Goal: Navigation & Orientation: Find specific page/section

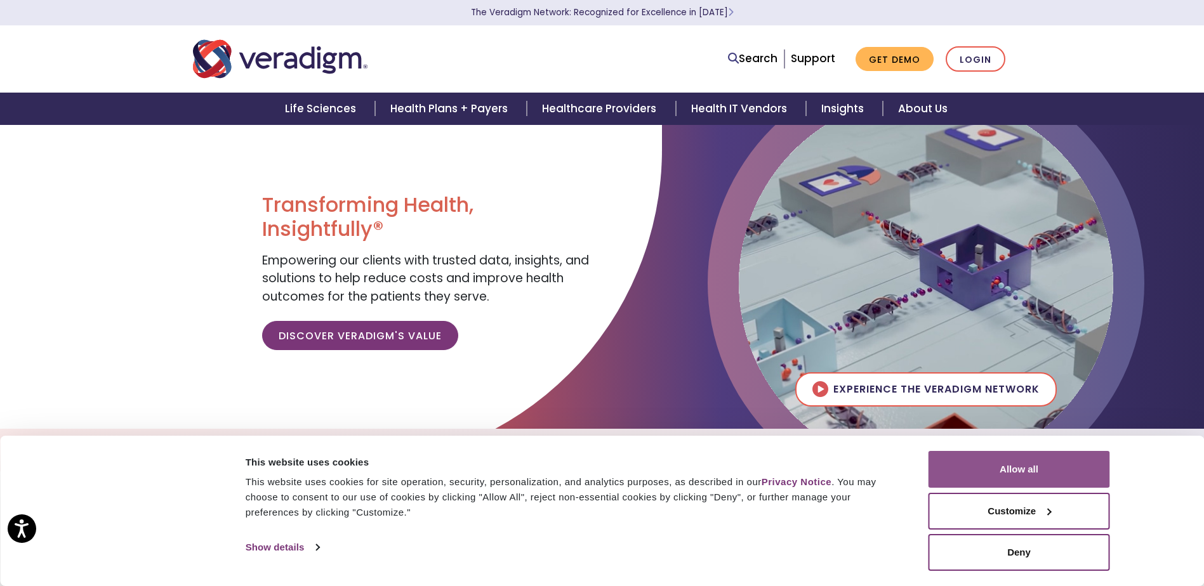
click at [589, 464] on button "Allow all" at bounding box center [1018, 469] width 181 height 37
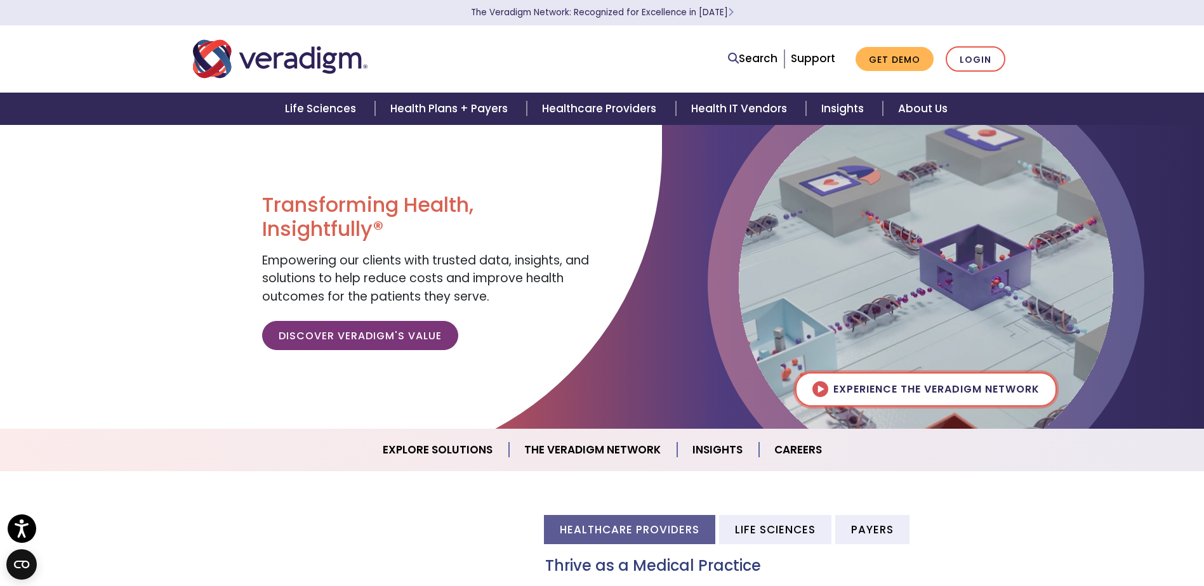
click at [589, 388] on img at bounding box center [926, 283] width 374 height 374
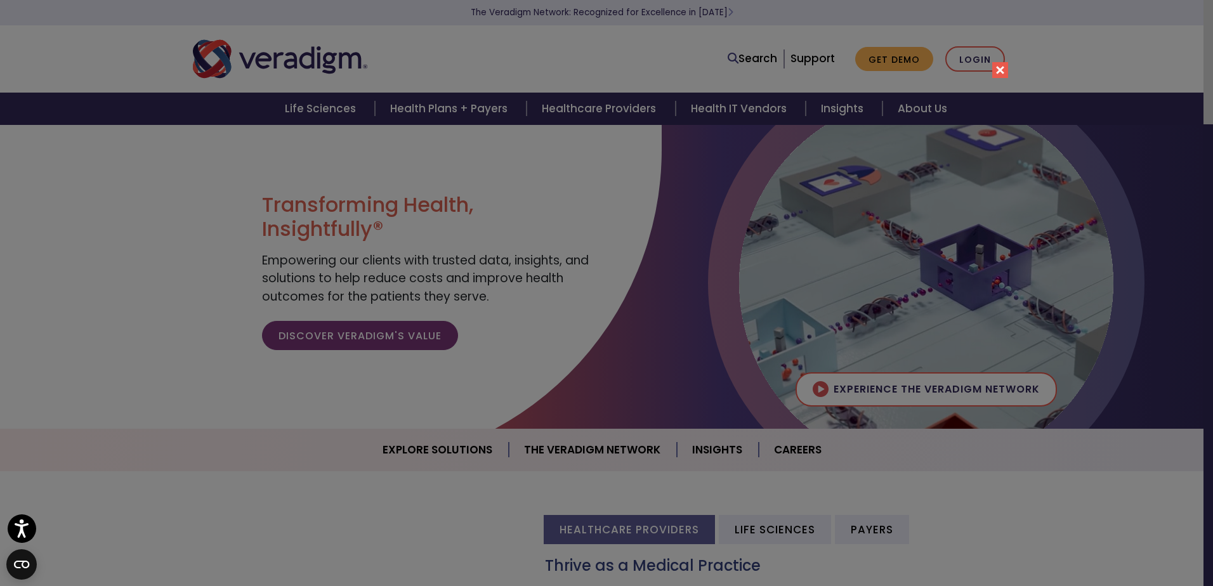
click at [589, 70] on button "Close" at bounding box center [1000, 70] width 16 height 16
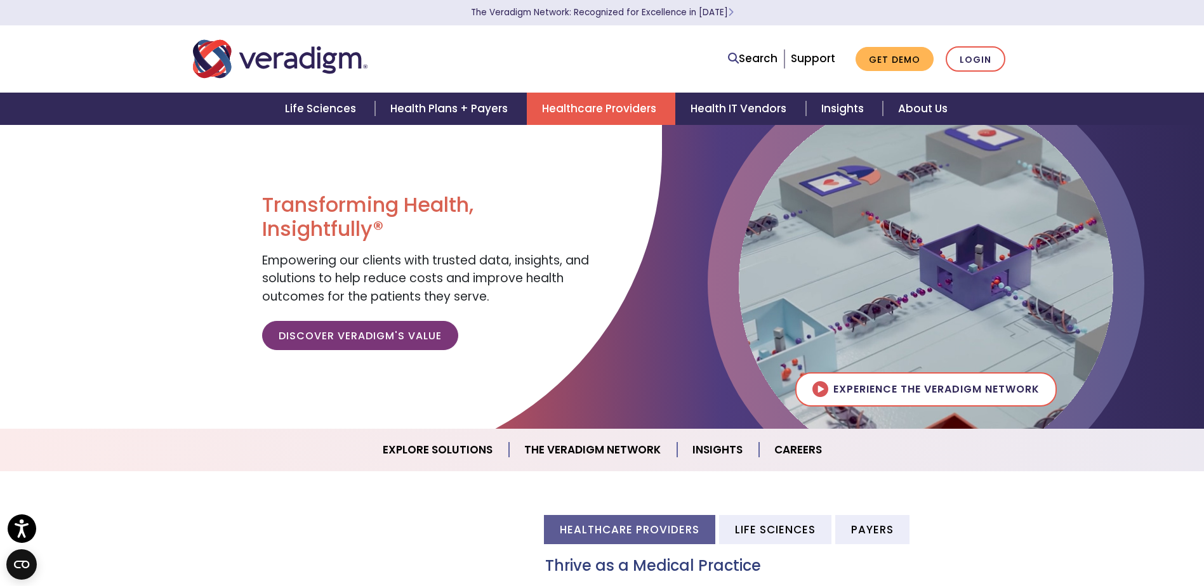
click at [569, 105] on link "Healthcare Providers" at bounding box center [601, 109] width 148 height 32
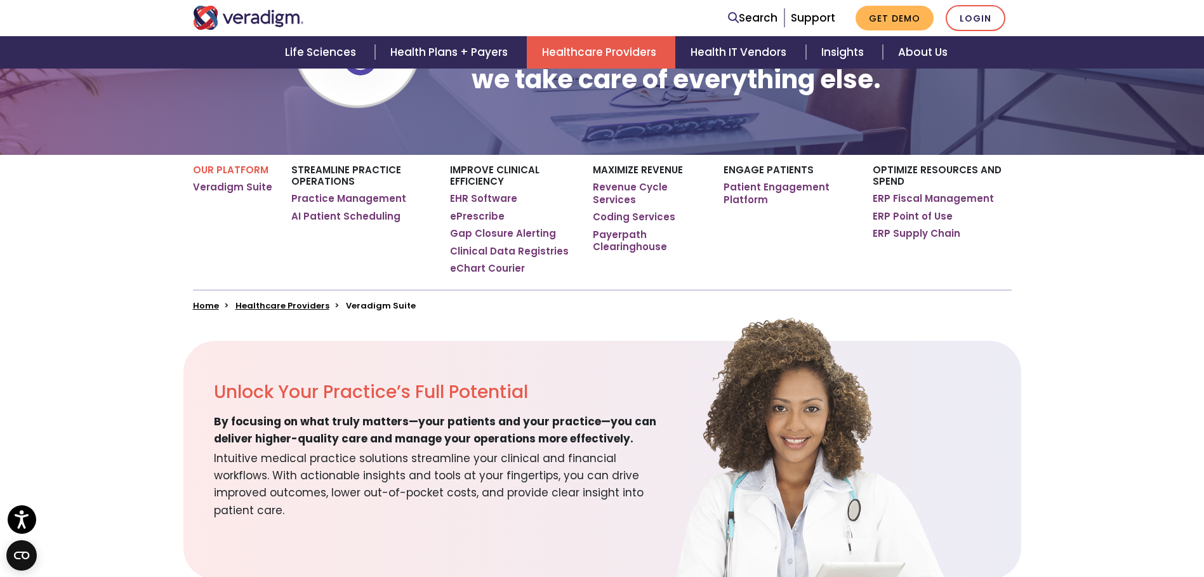
scroll to position [190, 0]
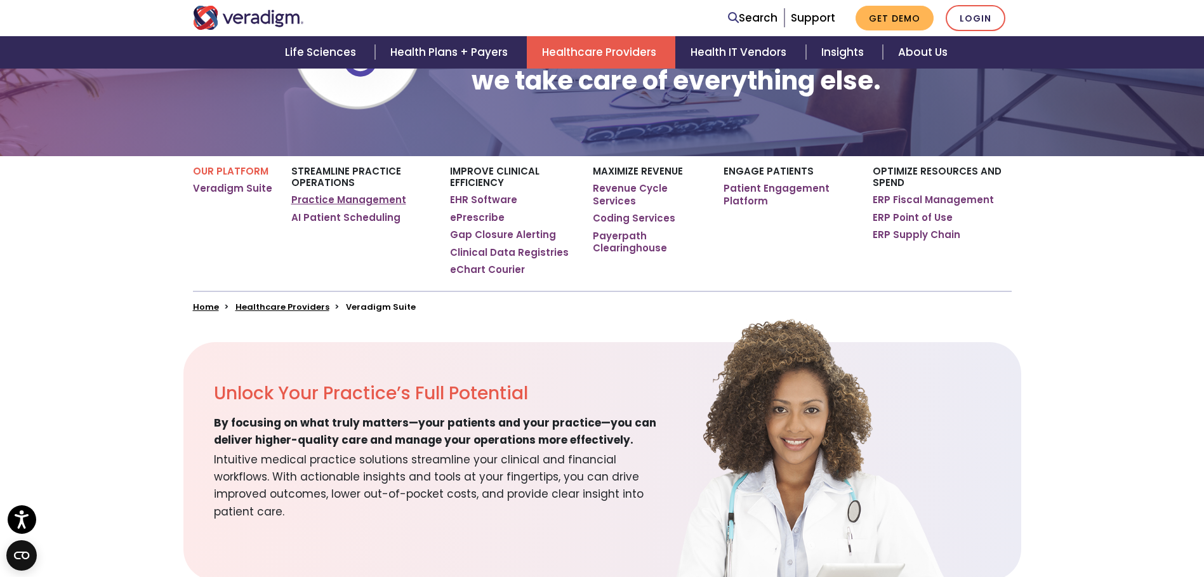
click at [351, 200] on link "Practice Management" at bounding box center [348, 200] width 115 height 13
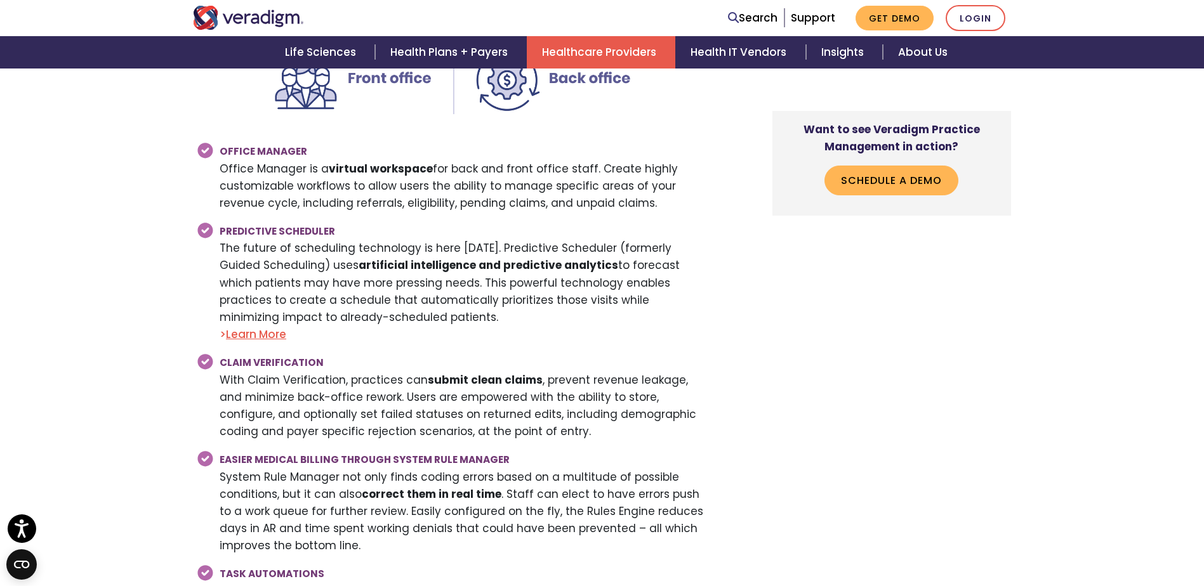
scroll to position [2157, 0]
